Goal: Task Accomplishment & Management: Use online tool/utility

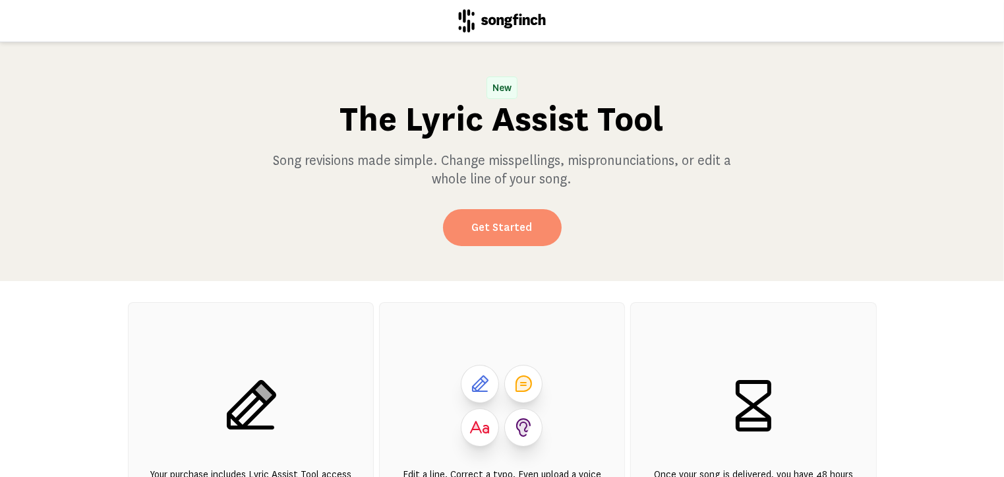
click at [502, 225] on link "Get Started" at bounding box center [502, 227] width 119 height 37
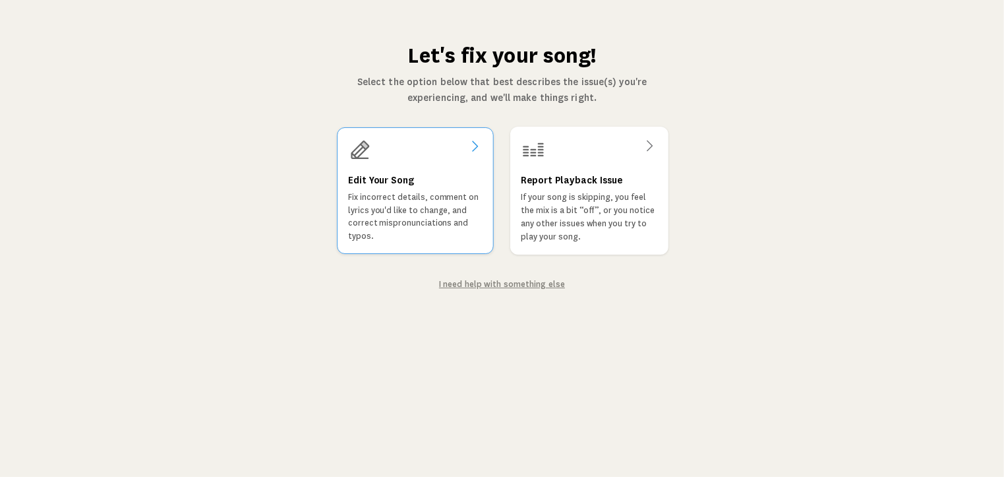
click at [394, 214] on p "Fix incorrect details, comment on lyrics you'd like to change, and correct misp…" at bounding box center [415, 217] width 134 height 52
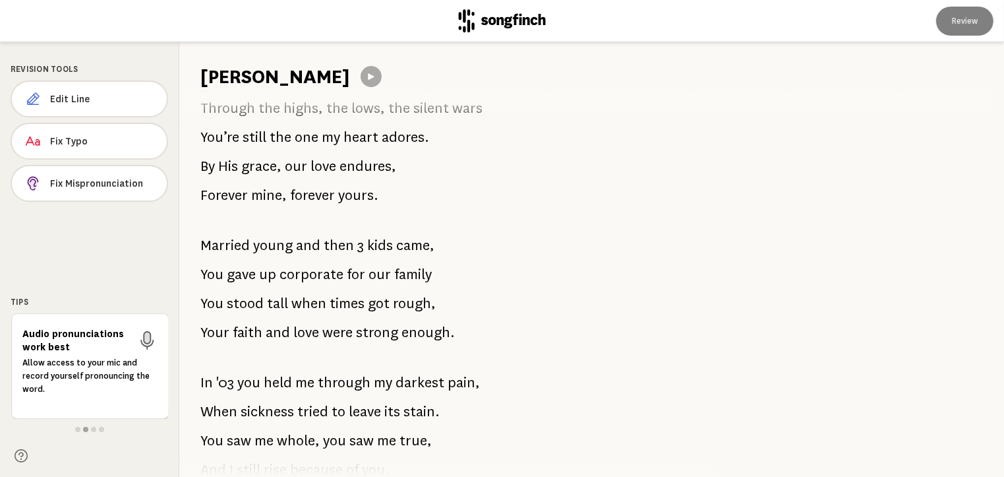
scroll to position [401, 0]
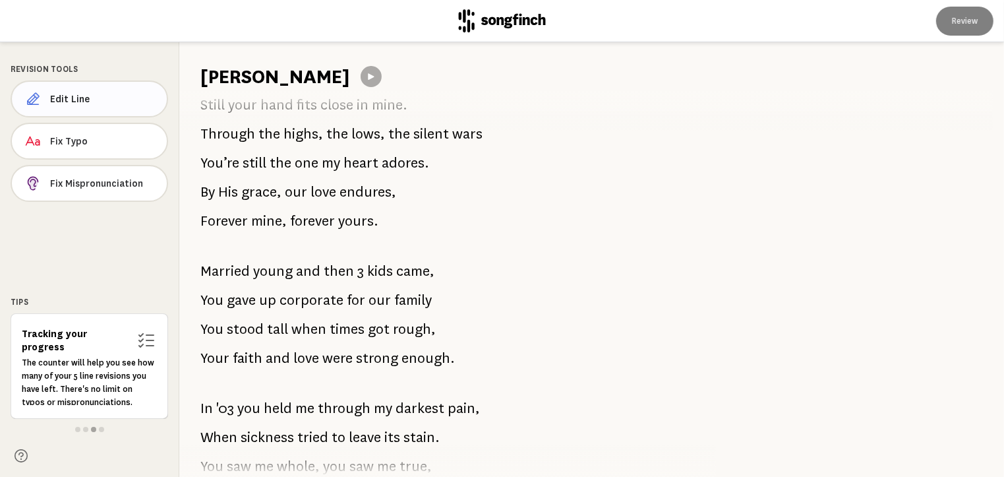
click at [125, 98] on span "Edit Line" at bounding box center [103, 98] width 106 height 13
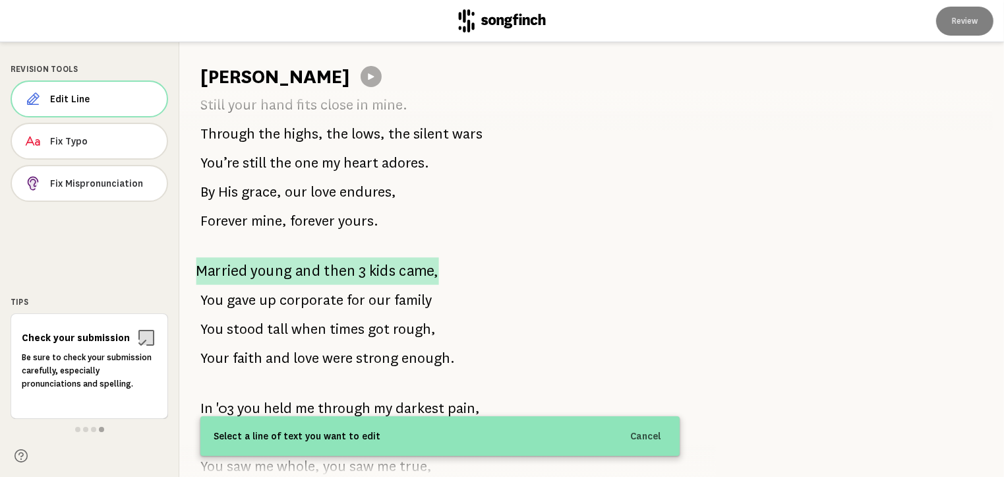
click at [198, 275] on div "We were wild in ’81, Young and running just for fun. You tamed the rebel in my …" at bounding box center [439, 283] width 521 height 387
click at [208, 275] on span "Married" at bounding box center [224, 271] width 49 height 26
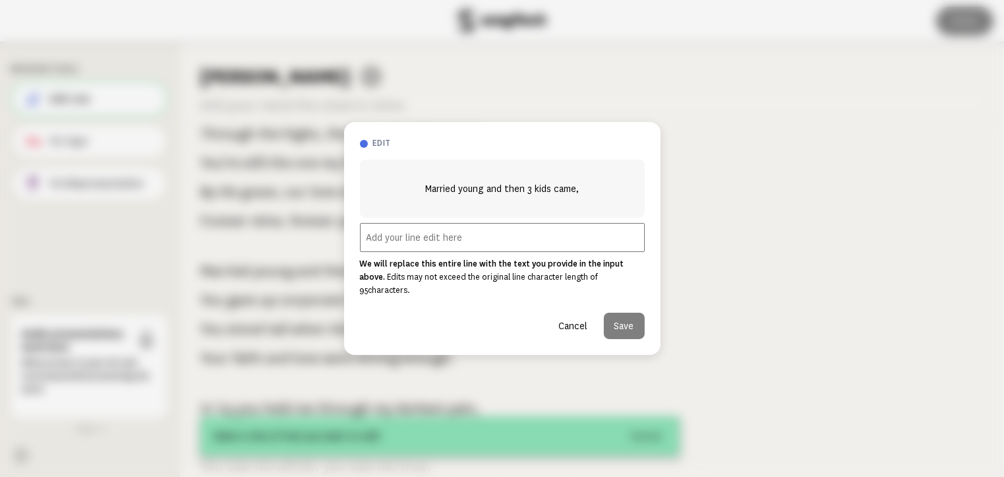
click at [424, 246] on input "text" at bounding box center [502, 237] width 285 height 29
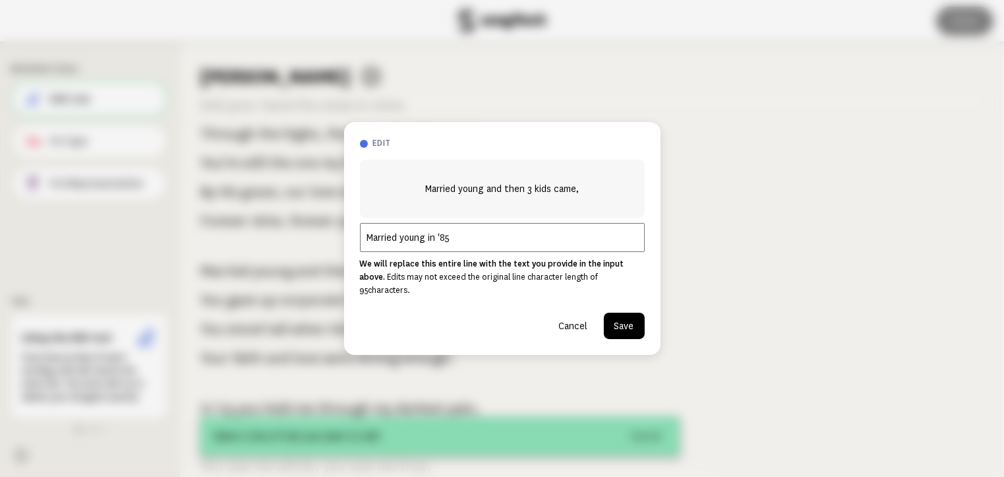
type input "Married young in '85"
click at [626, 322] on button "Save" at bounding box center [624, 325] width 41 height 26
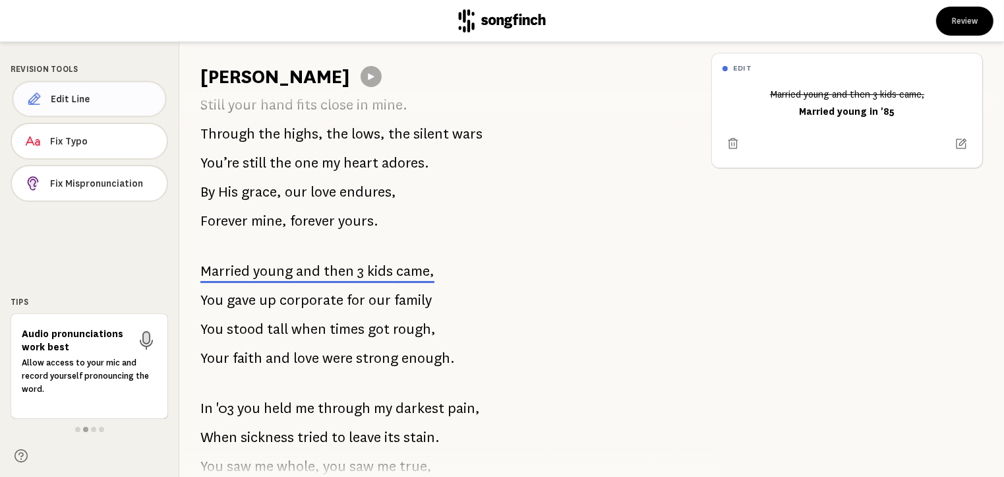
click at [114, 100] on span "Edit Line" at bounding box center [103, 98] width 104 height 13
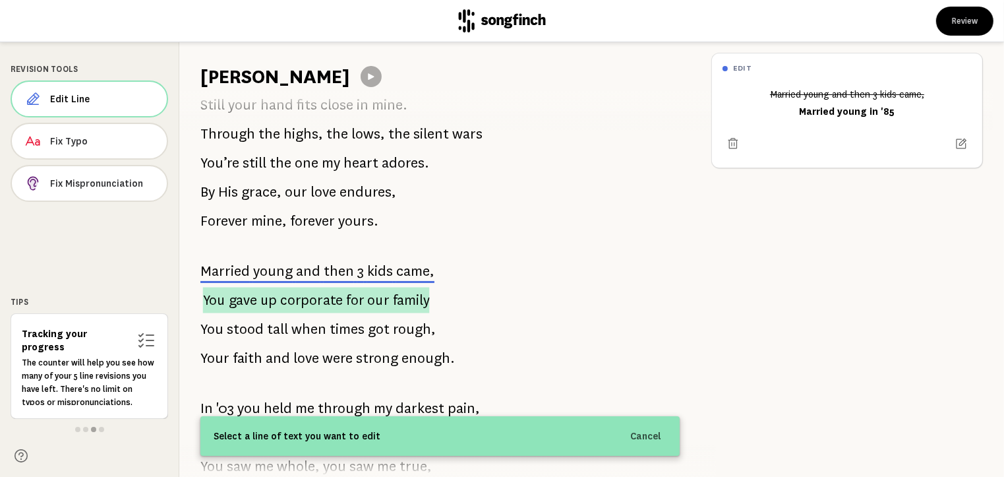
click at [237, 303] on span "gave" at bounding box center [243, 300] width 28 height 26
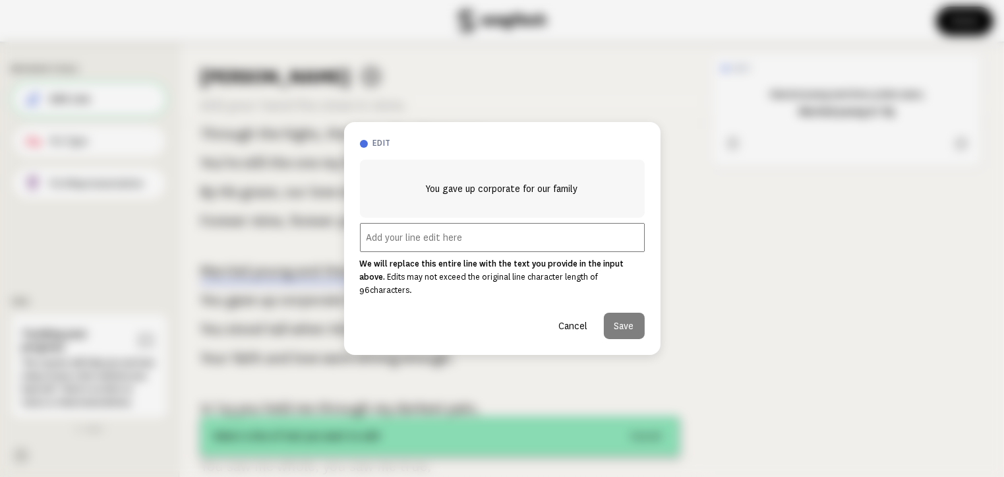
click at [432, 245] on input "text" at bounding box center [502, 237] width 285 height 29
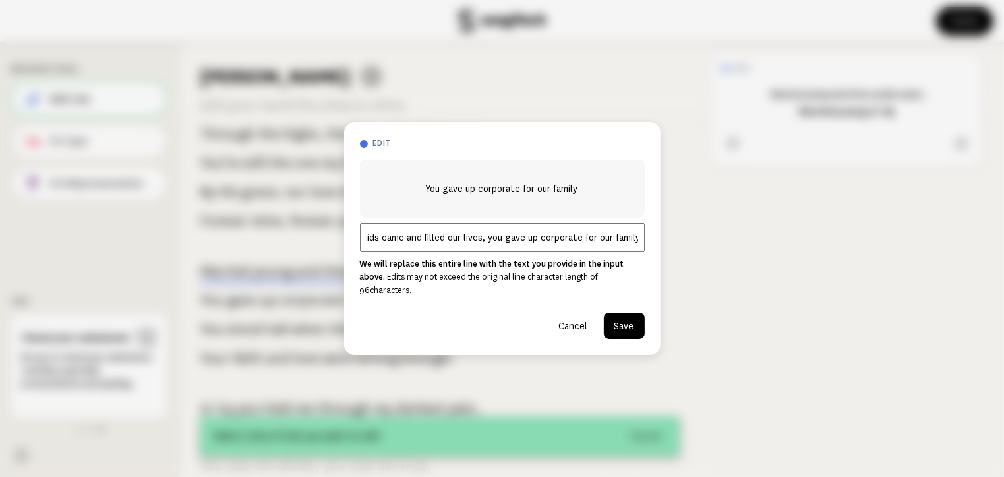
type input "Then 3 kids came and filled our lives, you gave up corporate for our family"
click at [633, 315] on button "Save" at bounding box center [624, 325] width 41 height 26
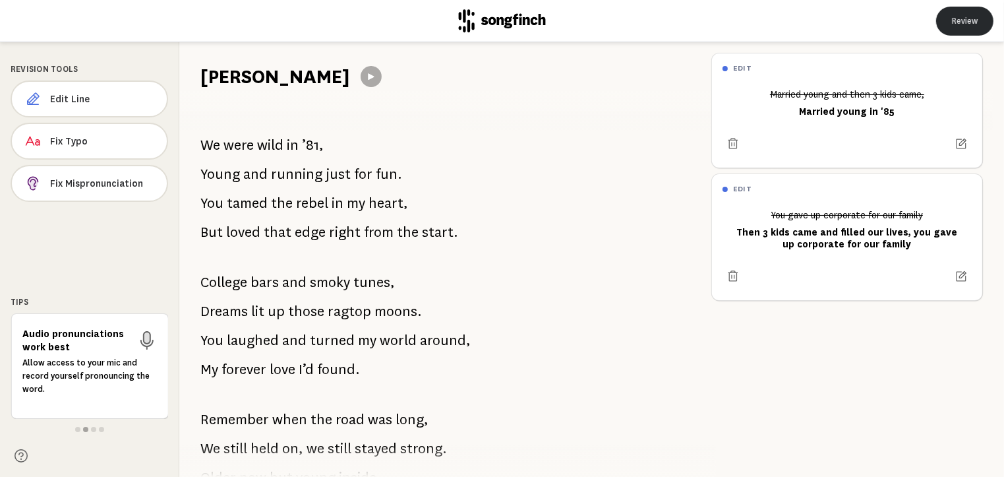
click at [963, 16] on button "Review" at bounding box center [964, 21] width 57 height 29
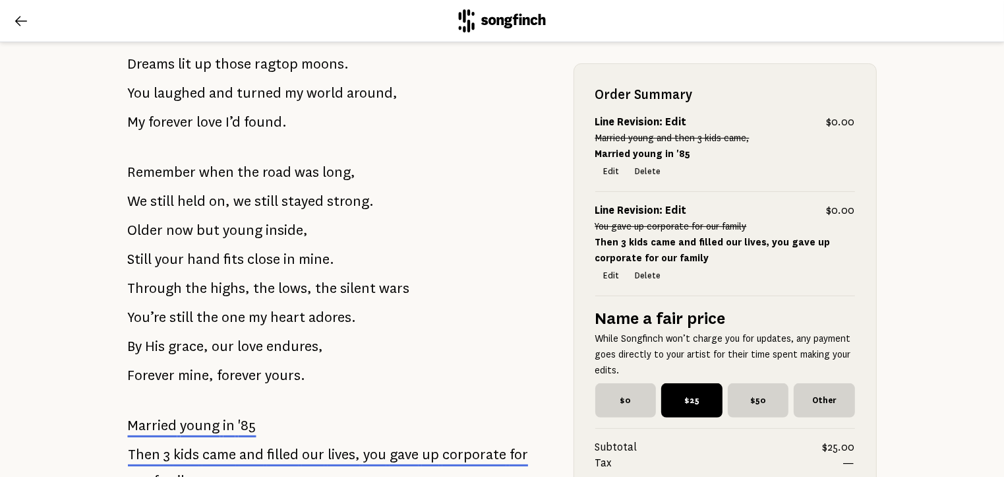
scroll to position [390, 0]
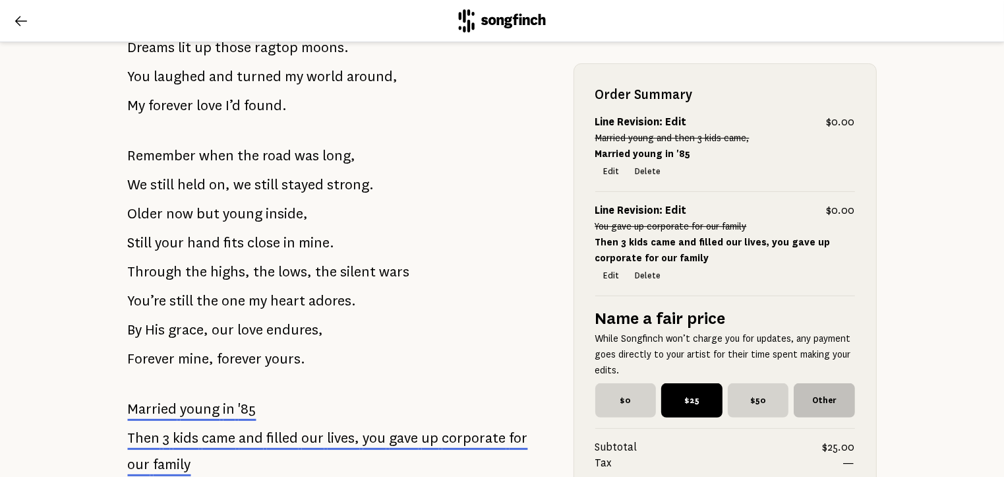
click at [813, 399] on span "Other" at bounding box center [824, 400] width 61 height 34
click at [802, 392] on input "Other" at bounding box center [798, 387] width 9 height 9
checkbox input "true"
radio input "false"
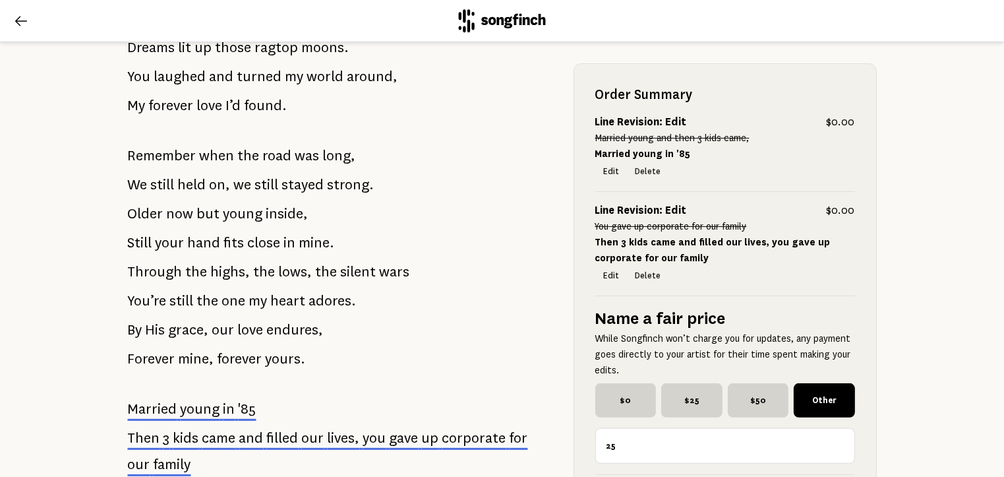
click at [641, 446] on input "25" at bounding box center [725, 446] width 260 height 36
click at [833, 448] on input "24" at bounding box center [725, 446] width 260 height 36
click at [833, 441] on input "106" at bounding box center [725, 446] width 260 height 36
click at [835, 448] on input "105" at bounding box center [725, 446] width 260 height 36
click at [835, 448] on input "104" at bounding box center [725, 446] width 260 height 36
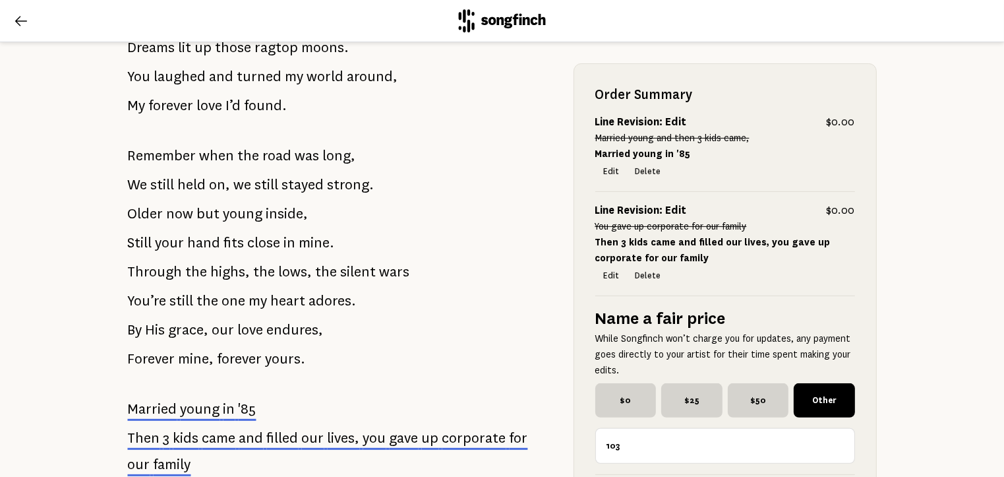
click at [835, 448] on input "103" at bounding box center [725, 446] width 260 height 36
click at [835, 448] on input "101" at bounding box center [725, 446] width 260 height 36
type input "100"
click at [835, 448] on input "100" at bounding box center [725, 446] width 260 height 36
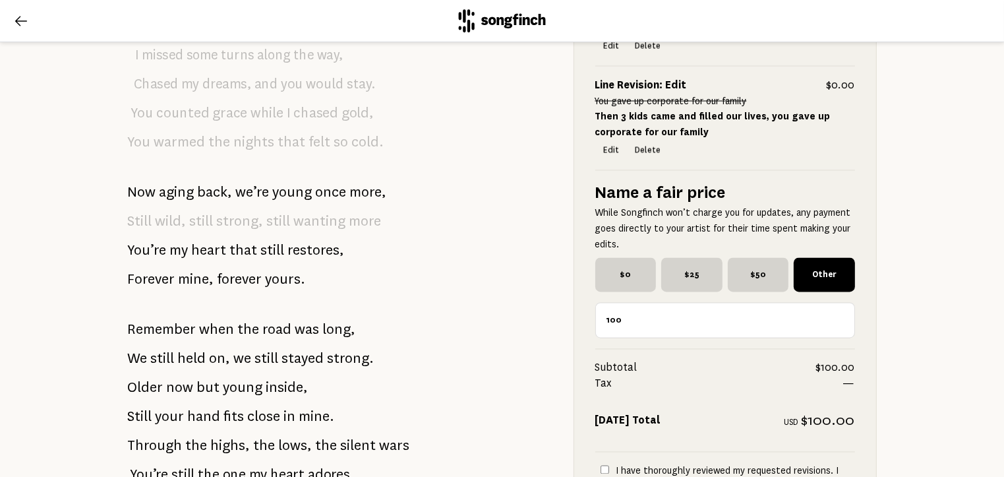
scroll to position [2580, 0]
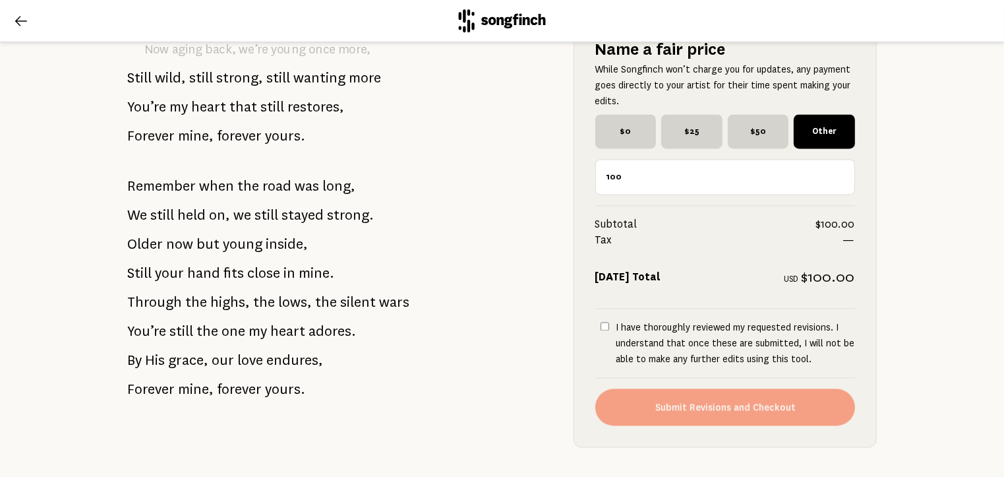
click at [601, 322] on input "I have thoroughly reviewed my requested revisions. I understand that once these…" at bounding box center [605, 326] width 9 height 9
checkbox input "true"
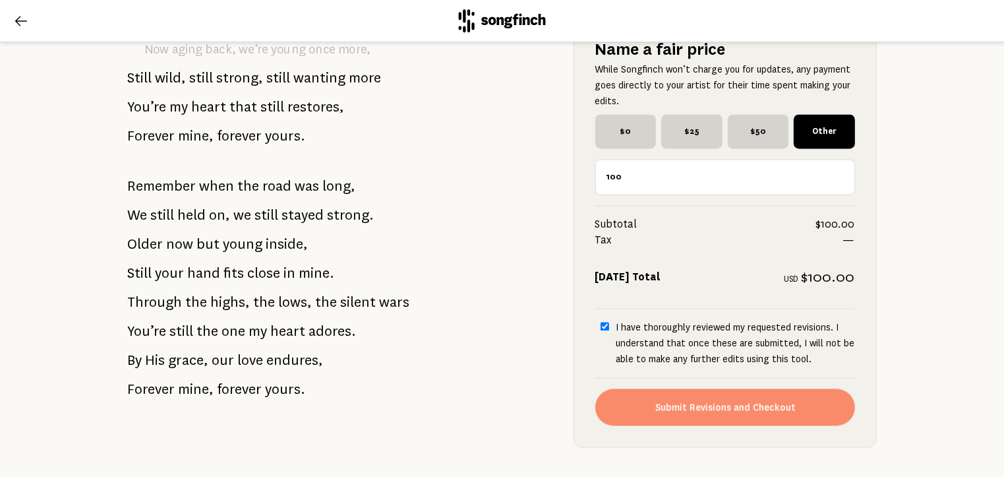
click at [728, 388] on button "Submit Revisions and Checkout" at bounding box center [725, 406] width 260 height 37
